Goal: Communication & Community: Answer question/provide support

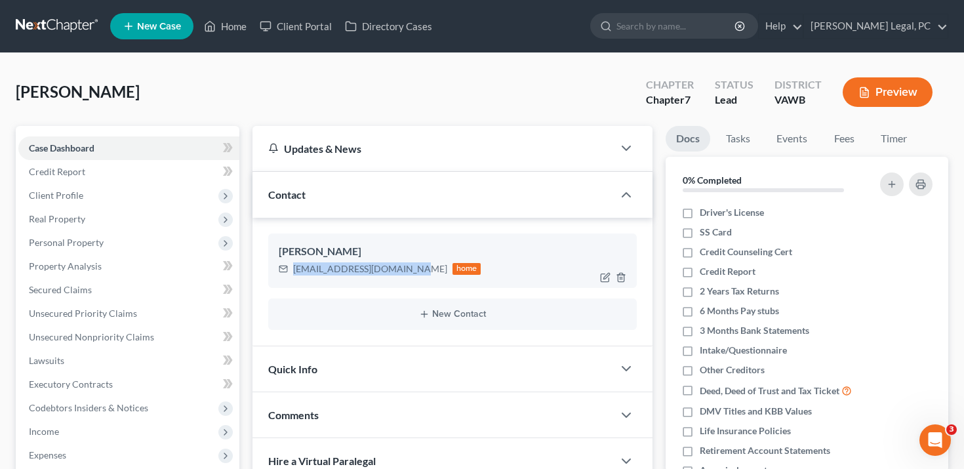
drag, startPoint x: 407, startPoint y: 270, endPoint x: 287, endPoint y: 270, distance: 120.6
click at [287, 270] on div "[EMAIL_ADDRESS][DOMAIN_NAME] home" at bounding box center [380, 268] width 203 height 17
copy div "[EMAIL_ADDRESS][DOMAIN_NAME]"
click at [305, 29] on link "Client Portal" at bounding box center [295, 26] width 85 height 24
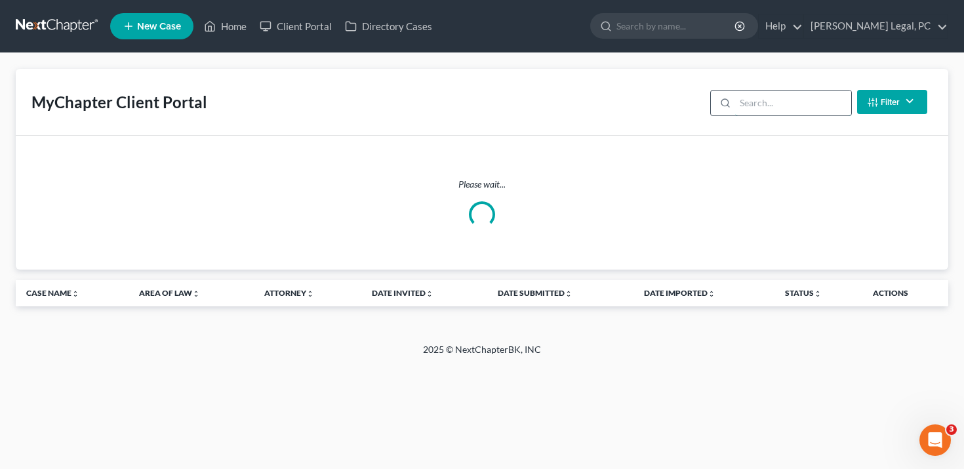
click at [830, 106] on input "search" at bounding box center [793, 102] width 116 height 25
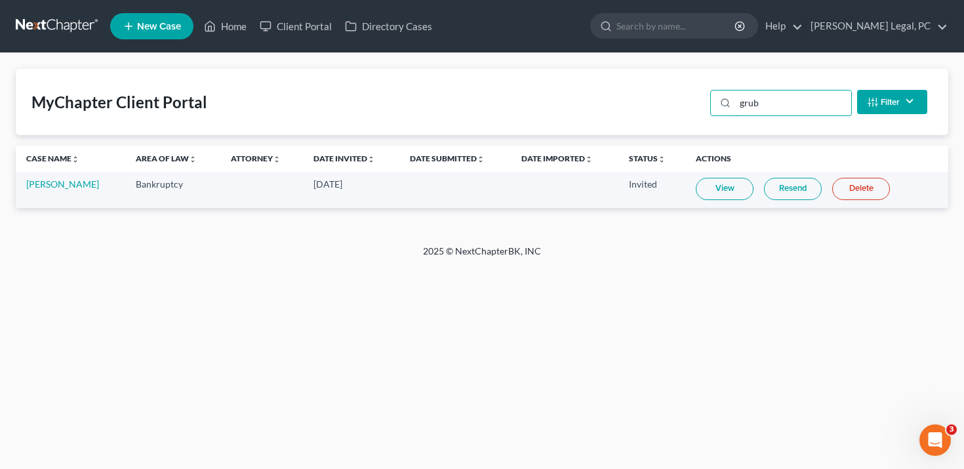
type input "grub"
click at [782, 188] on link "Resend" at bounding box center [793, 189] width 58 height 22
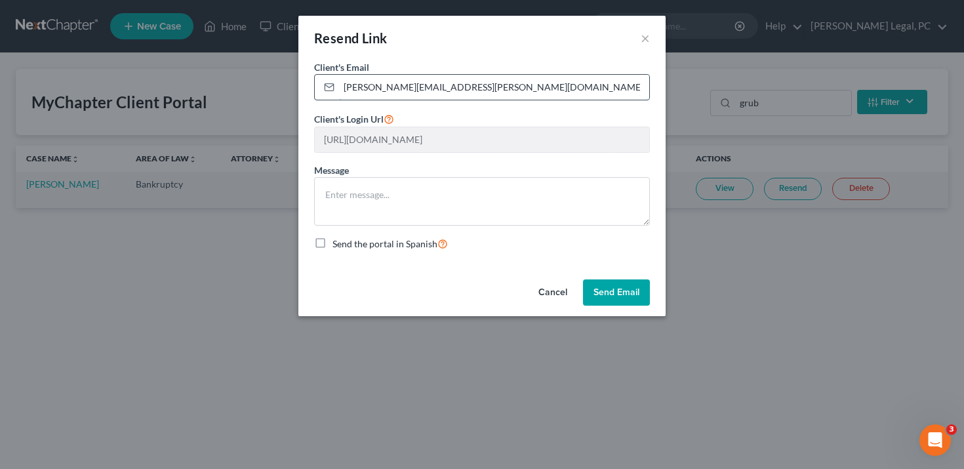
click at [540, 83] on input "[PERSON_NAME][EMAIL_ADDRESS][PERSON_NAME][DOMAIN_NAME]" at bounding box center [494, 87] width 310 height 25
paste input "[EMAIL_ADDRESS][DOMAIN_NAME]"
type input "[EMAIL_ADDRESS][DOMAIN_NAME]"
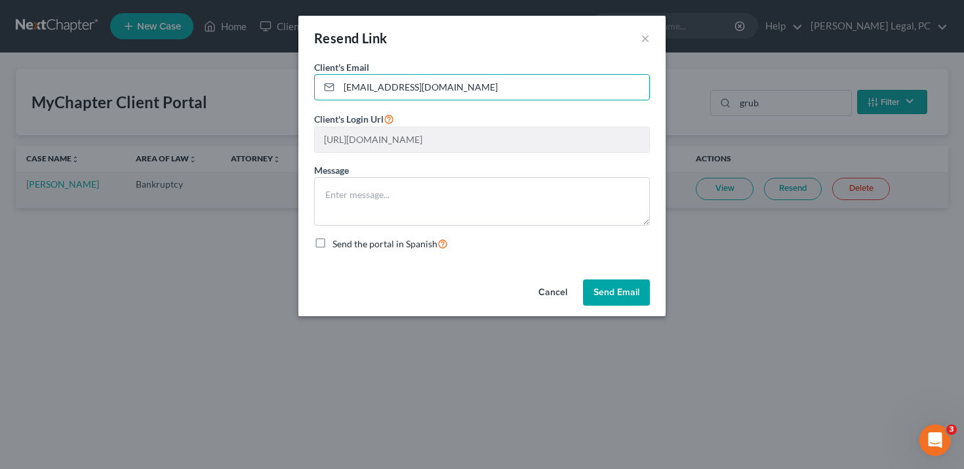
click at [624, 286] on button "Send Email" at bounding box center [616, 292] width 67 height 26
